Goal: Check status: Check status

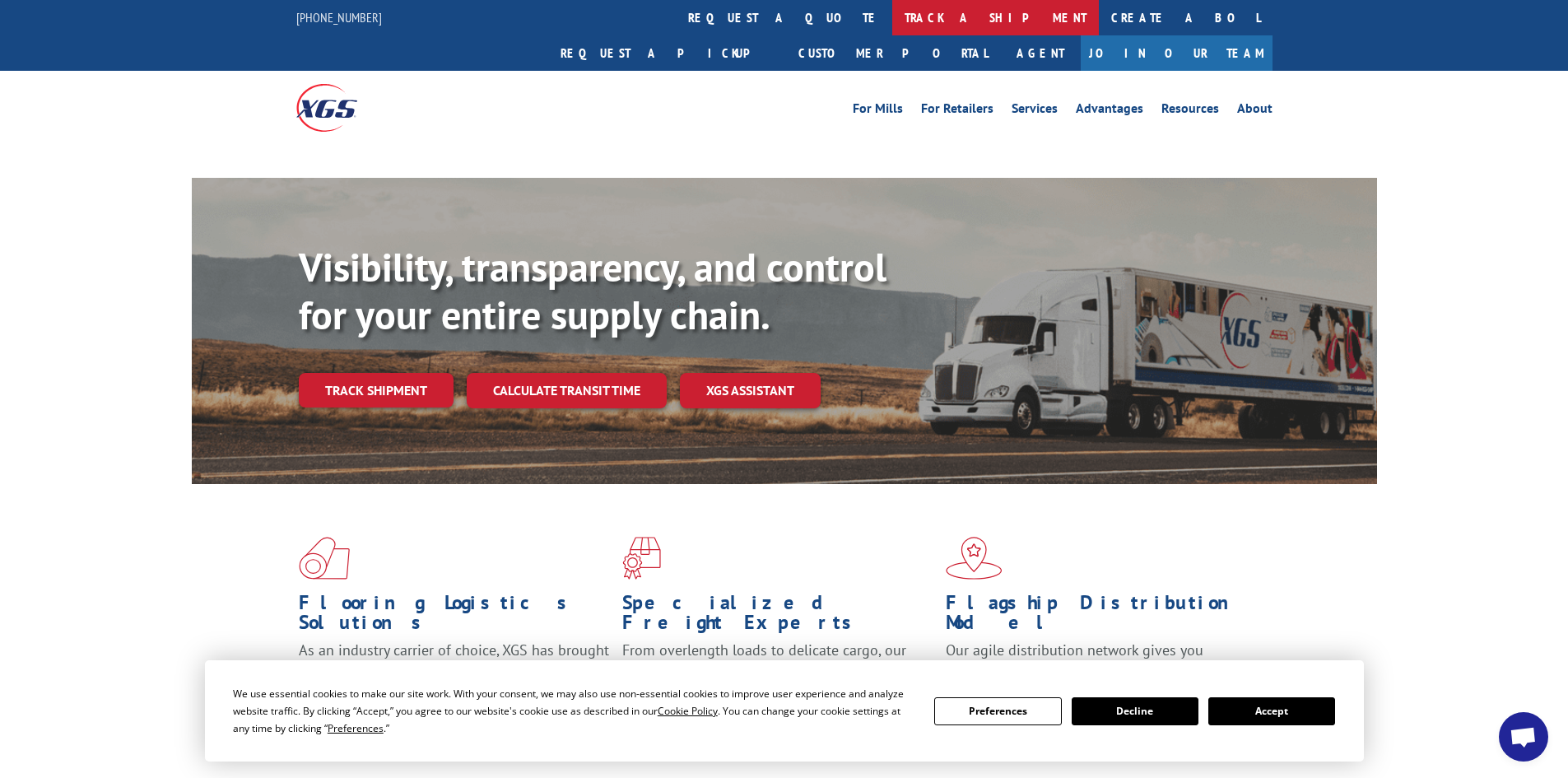
click at [892, 19] on link "track a shipment" at bounding box center [996, 18] width 207 height 35
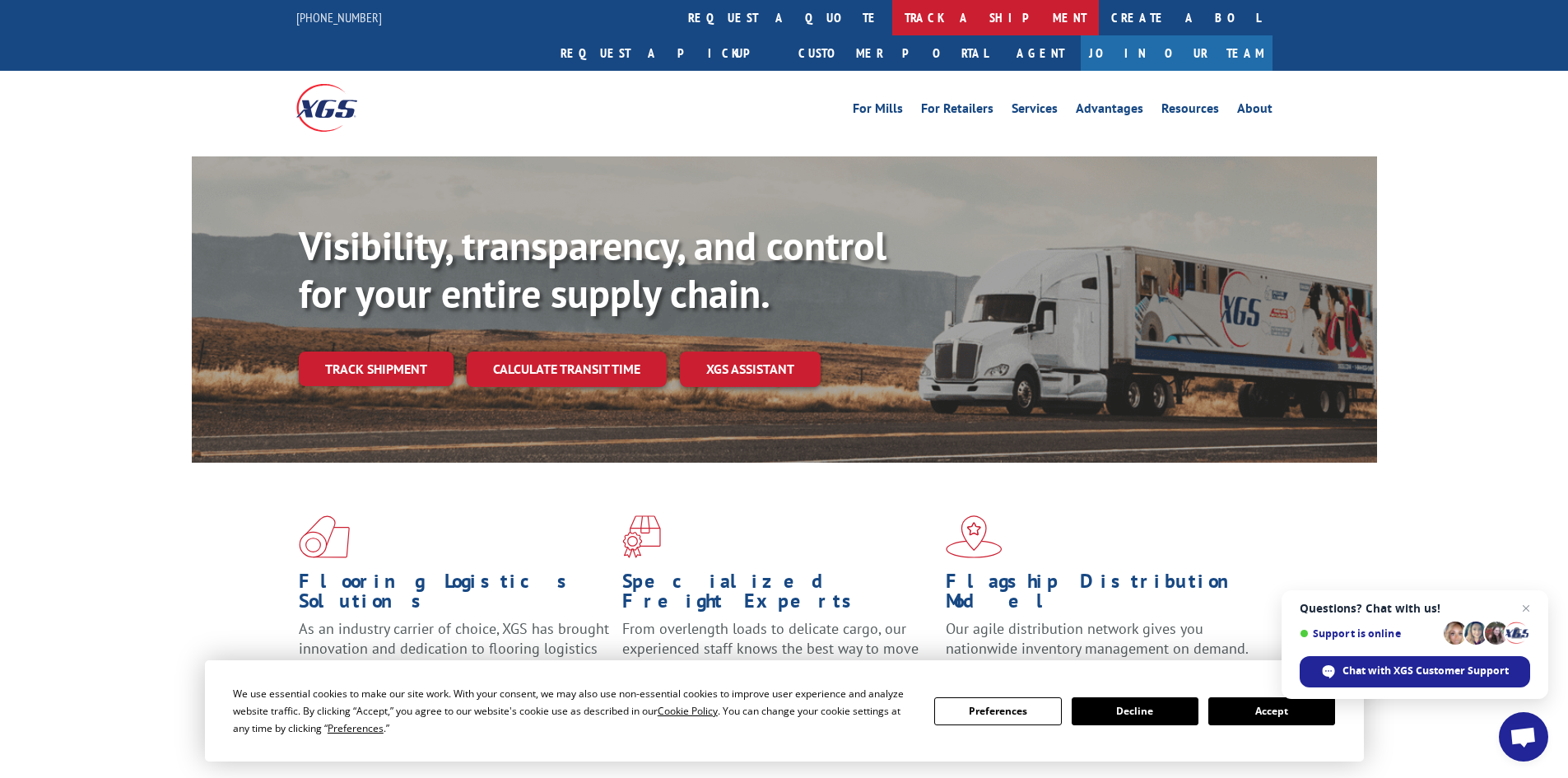
click at [892, 8] on link "track a shipment" at bounding box center [996, 18] width 207 height 35
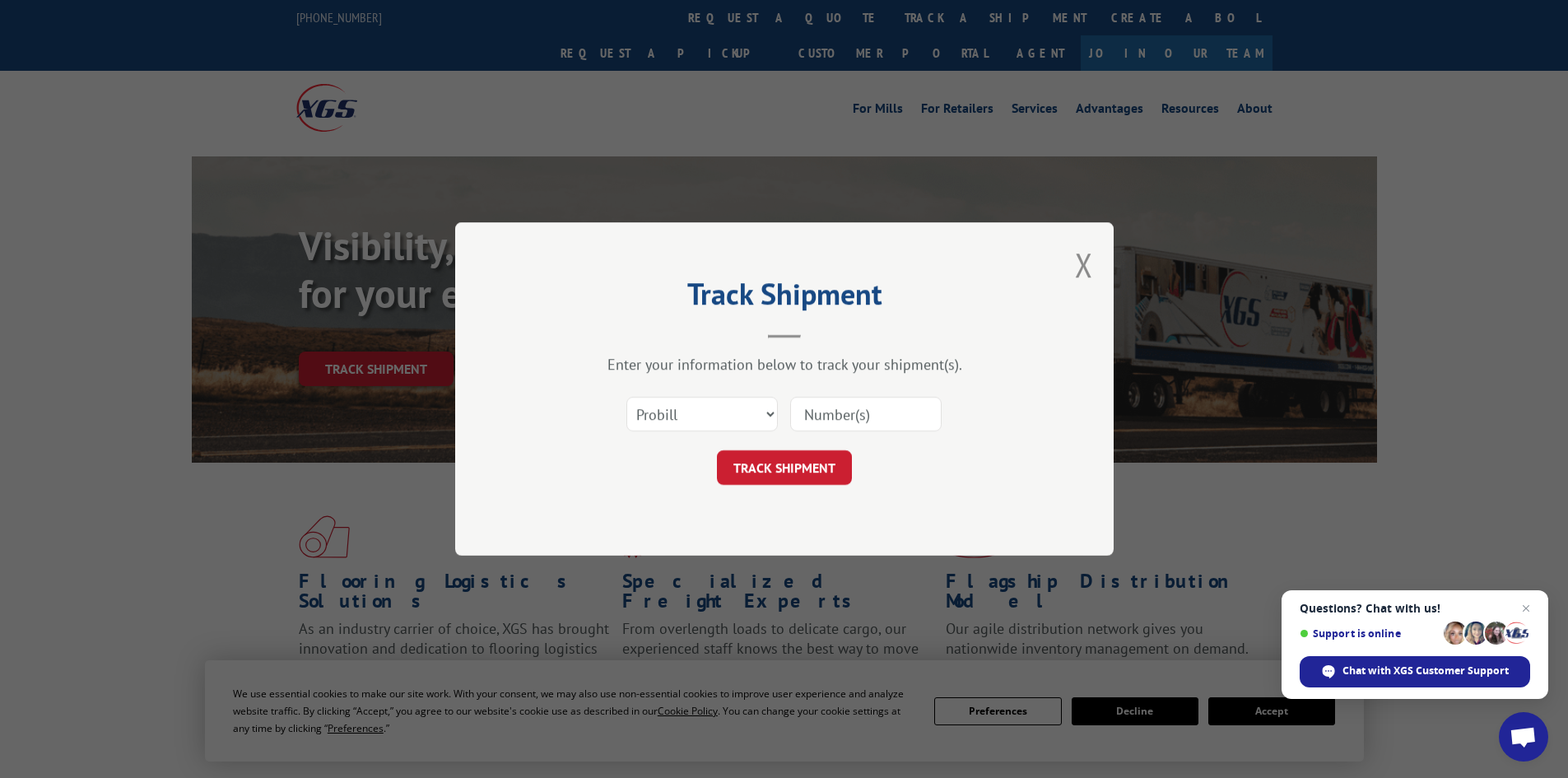
click at [692, 398] on div "Select category... Probill BOL PO" at bounding box center [785, 414] width 494 height 55
click at [689, 411] on select "Select category... Probill BOL PO" at bounding box center [702, 413] width 151 height 34
select select "po"
click at [627, 396] on select "Select category... Probill BOL PO" at bounding box center [702, 413] width 151 height 34
click at [1526, 604] on span "Close chat" at bounding box center [1526, 608] width 20 height 20
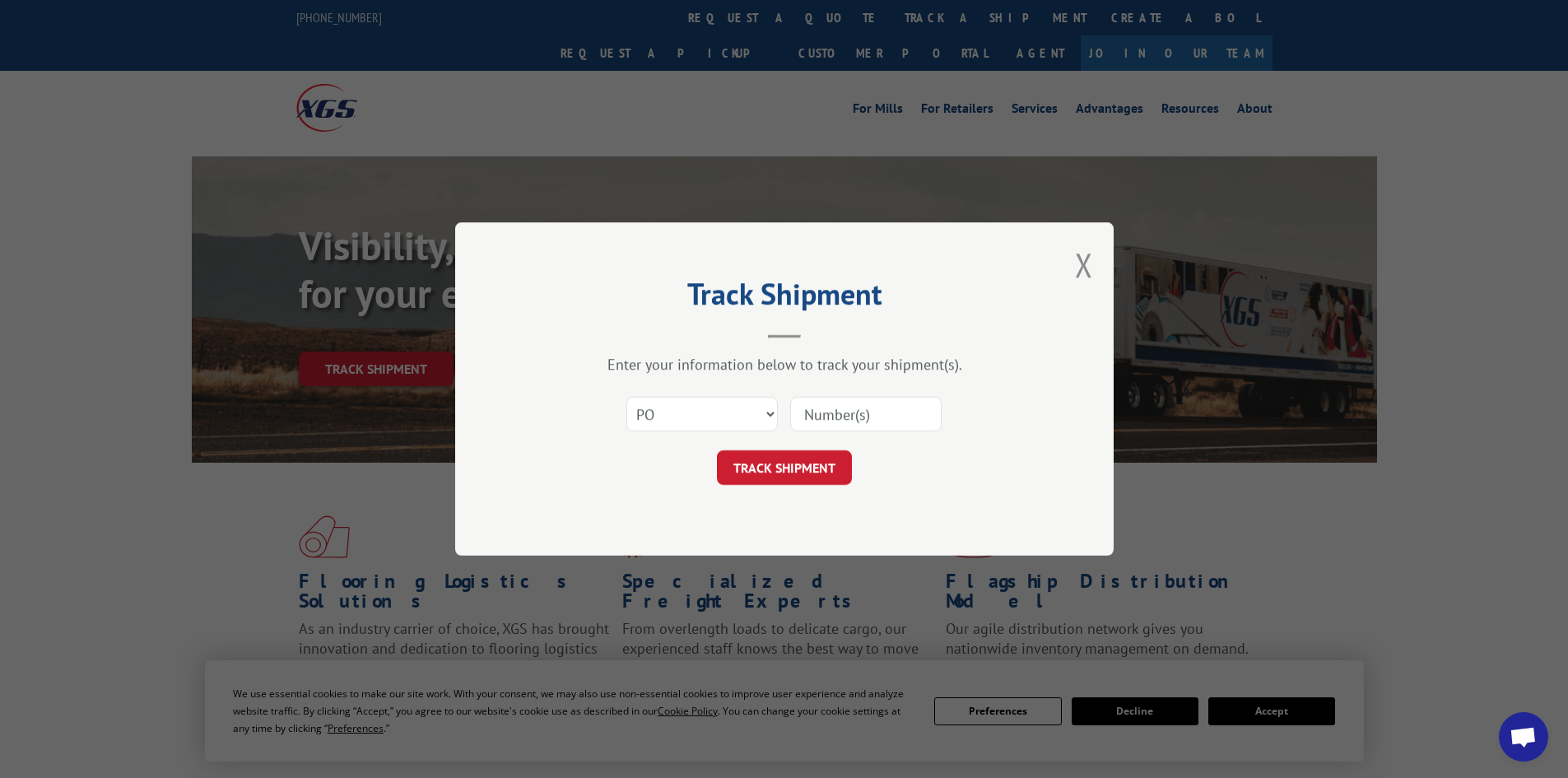
click at [821, 412] on input at bounding box center [866, 413] width 151 height 34
type input "52534358"
click button "TRACK SHIPMENT" at bounding box center [784, 467] width 135 height 34
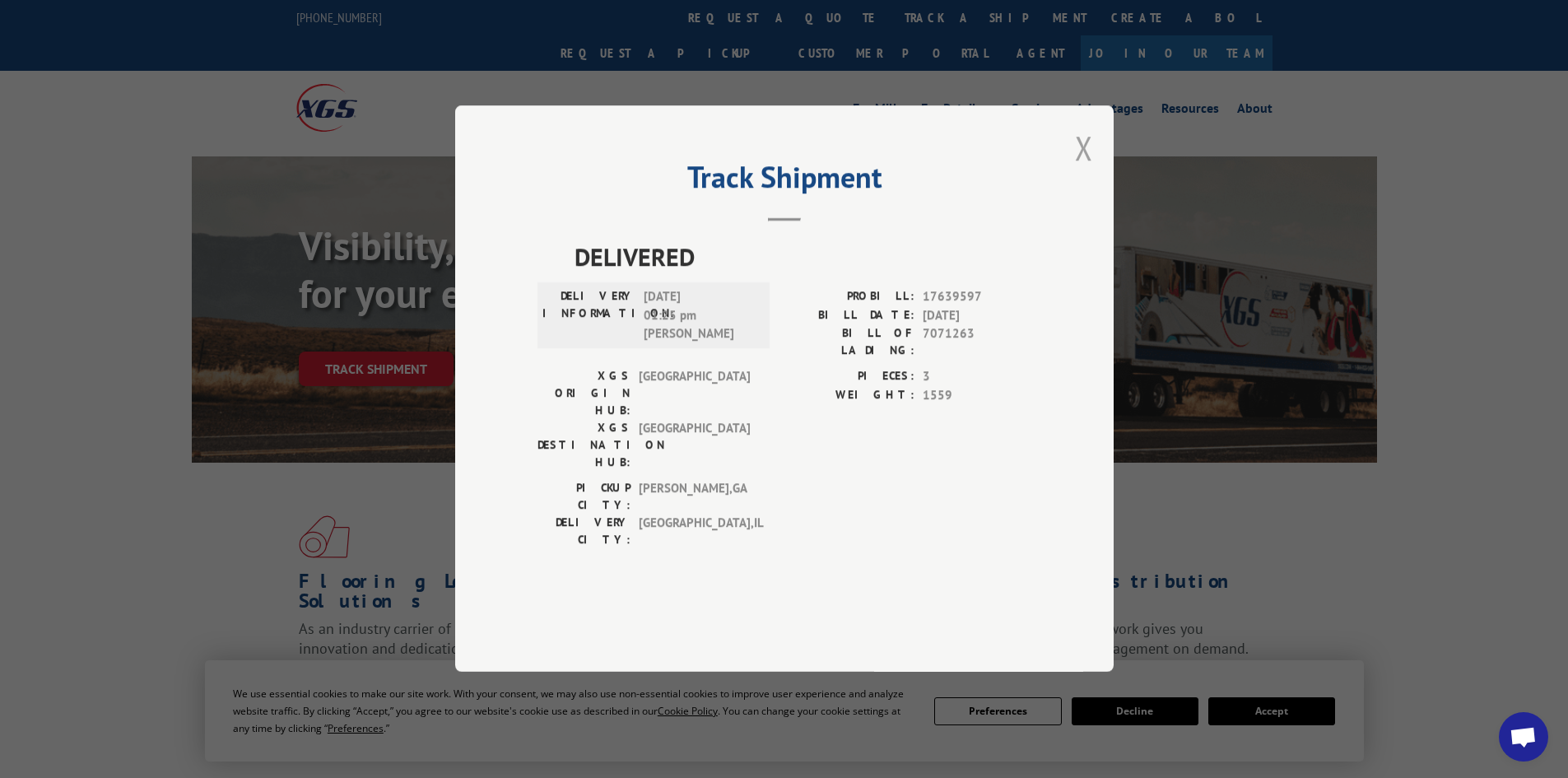
click at [1083, 170] on button "Close modal" at bounding box center [1084, 147] width 19 height 44
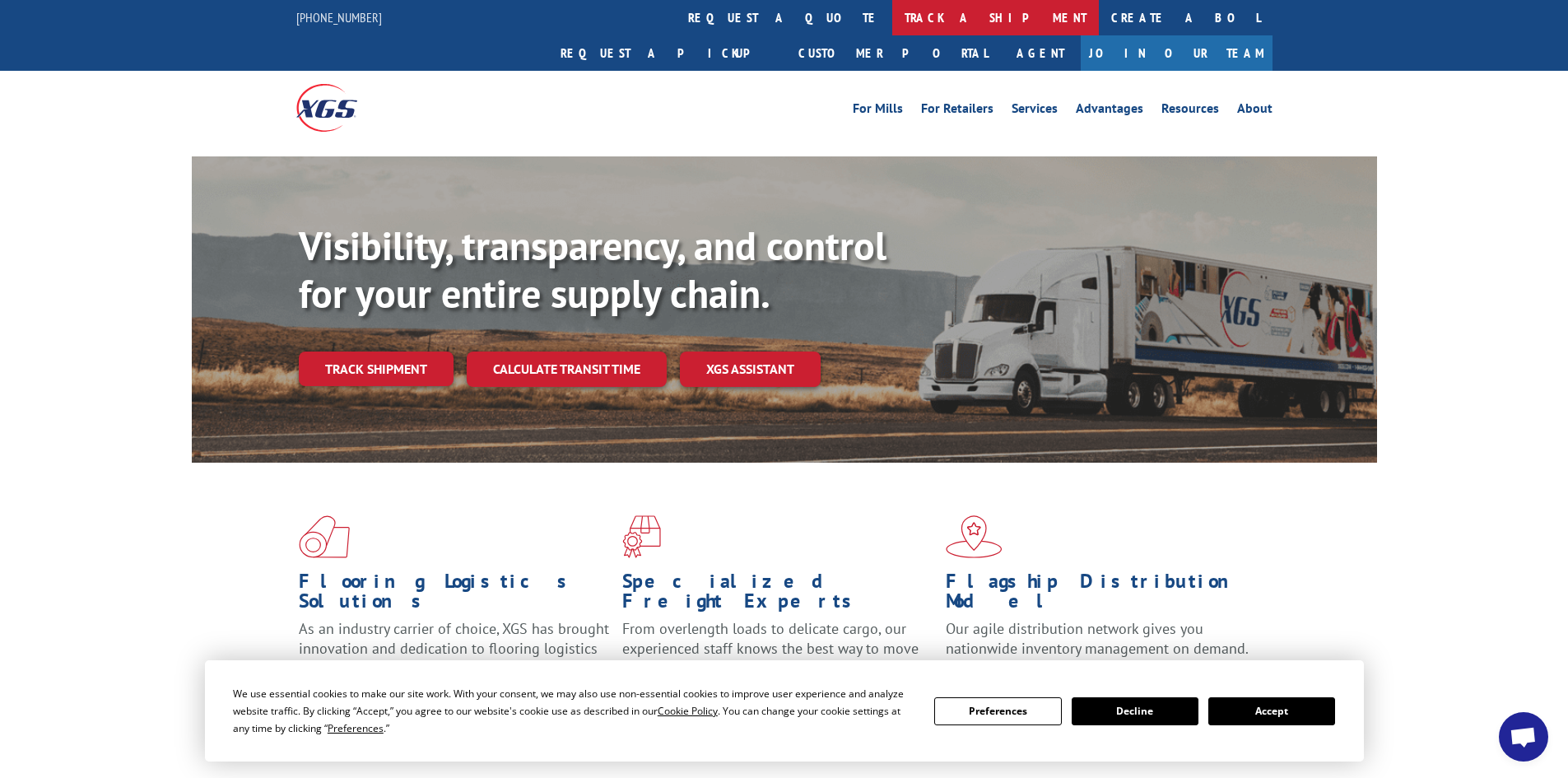
click at [892, 13] on link "track a shipment" at bounding box center [996, 18] width 207 height 35
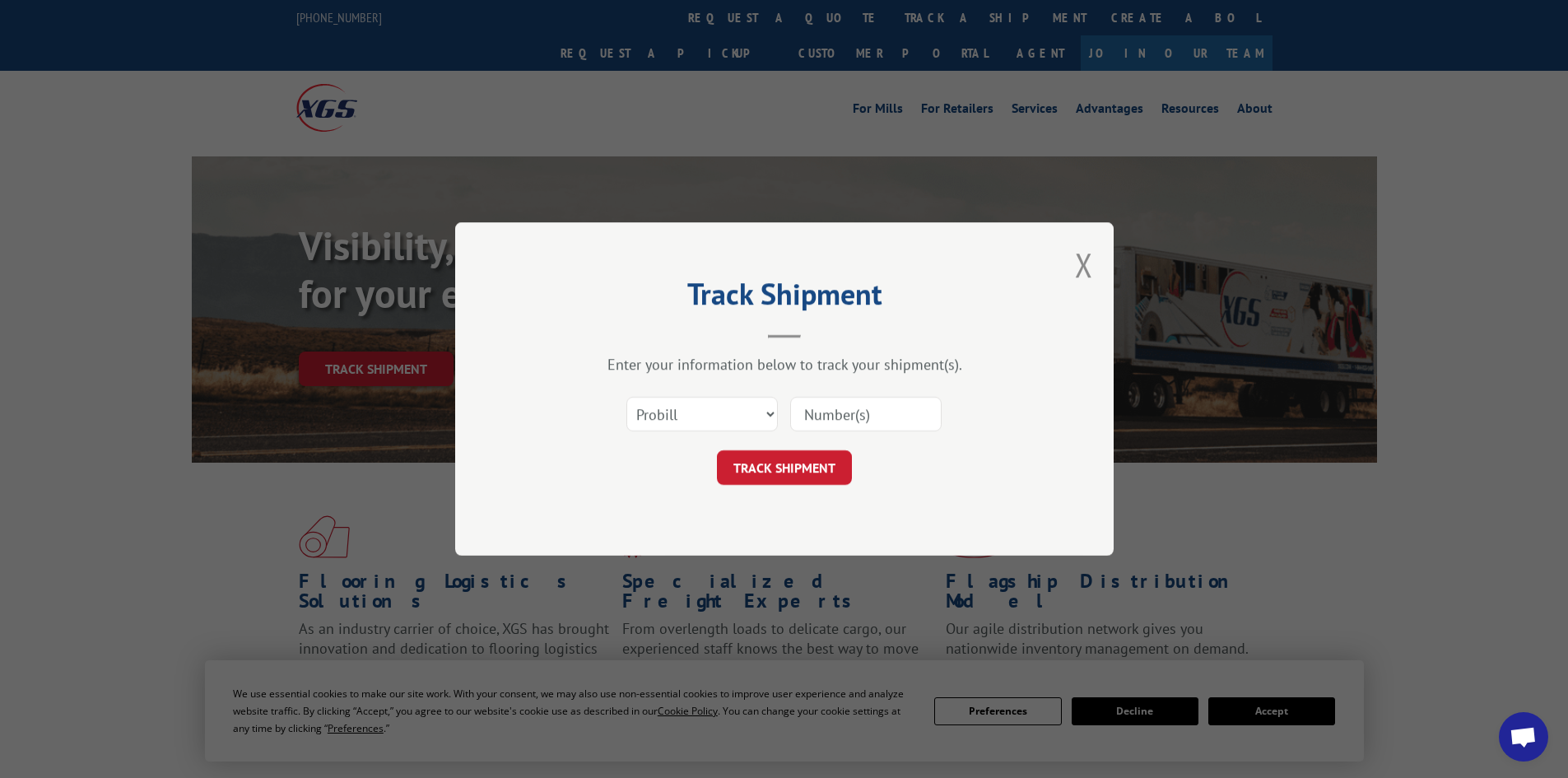
click at [685, 391] on div "Select category... Probill BOL PO" at bounding box center [785, 414] width 494 height 55
click at [680, 416] on select "Select category... Probill BOL PO" at bounding box center [702, 413] width 151 height 34
select select "po"
click at [627, 396] on select "Select category... Probill BOL PO" at bounding box center [702, 413] width 151 height 34
click at [800, 428] on input at bounding box center [866, 413] width 151 height 34
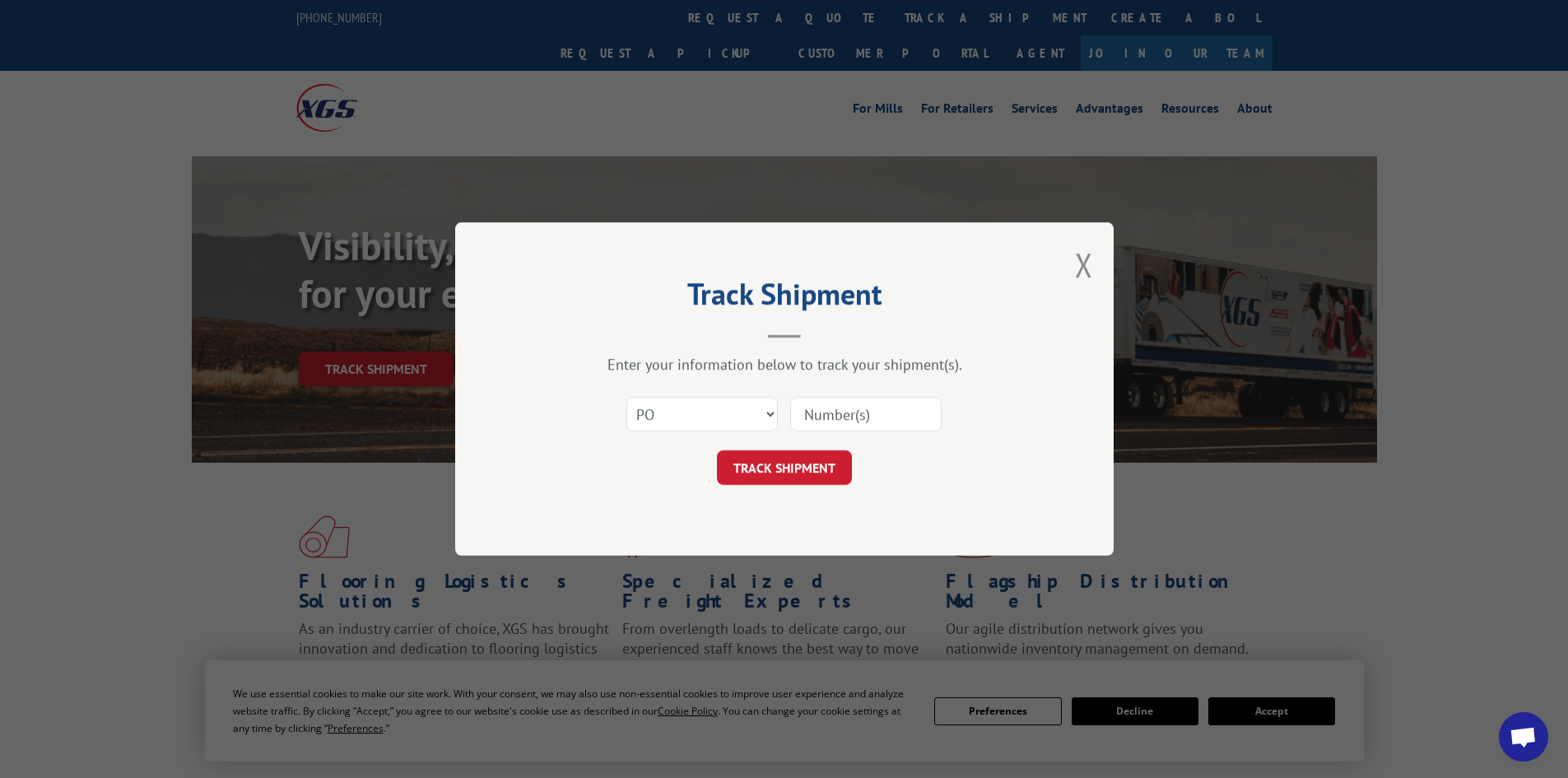
click at [818, 414] on input at bounding box center [866, 413] width 151 height 34
type input "52534391"
click at [717, 450] on button "TRACK SHIPMENT" at bounding box center [784, 467] width 135 height 34
